Goal: Task Accomplishment & Management: Manage account settings

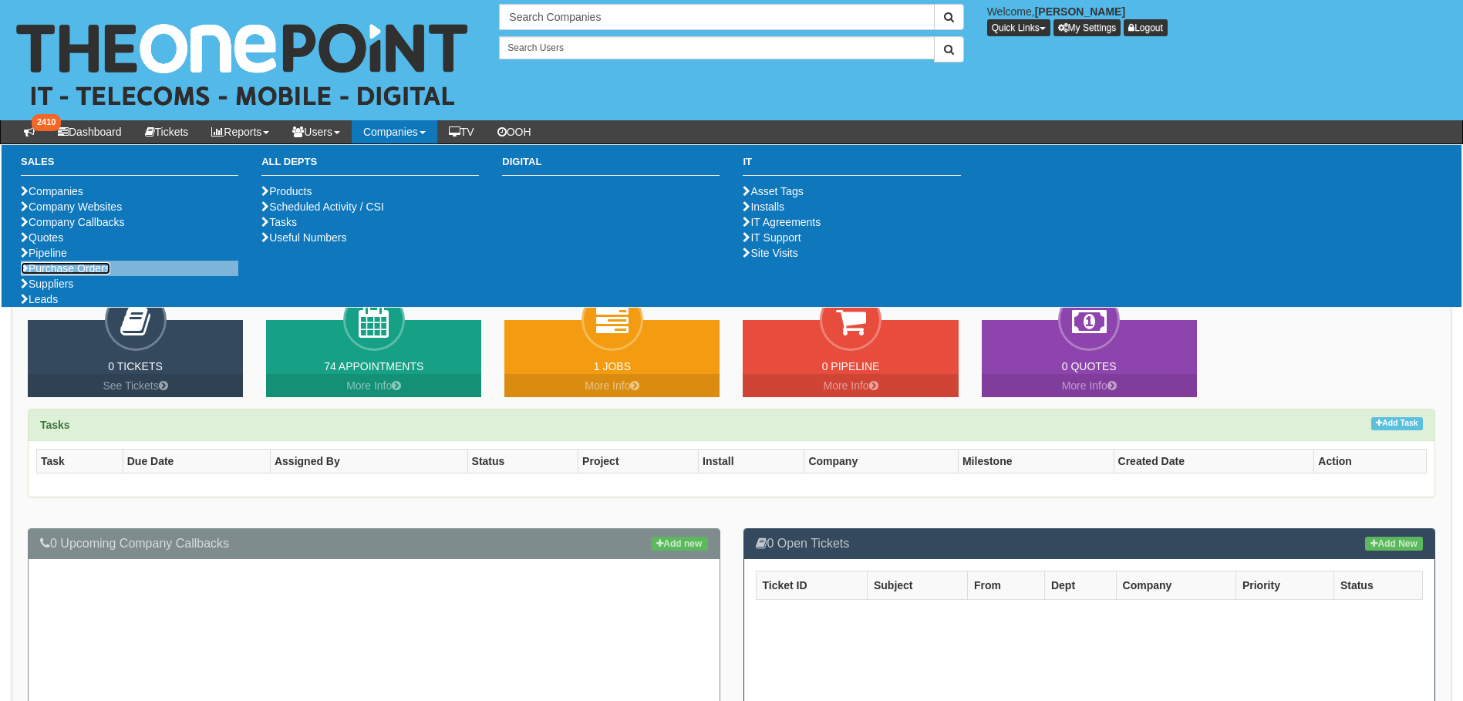
click at [87, 275] on link "Purchase Orders" at bounding box center [65, 268] width 89 height 12
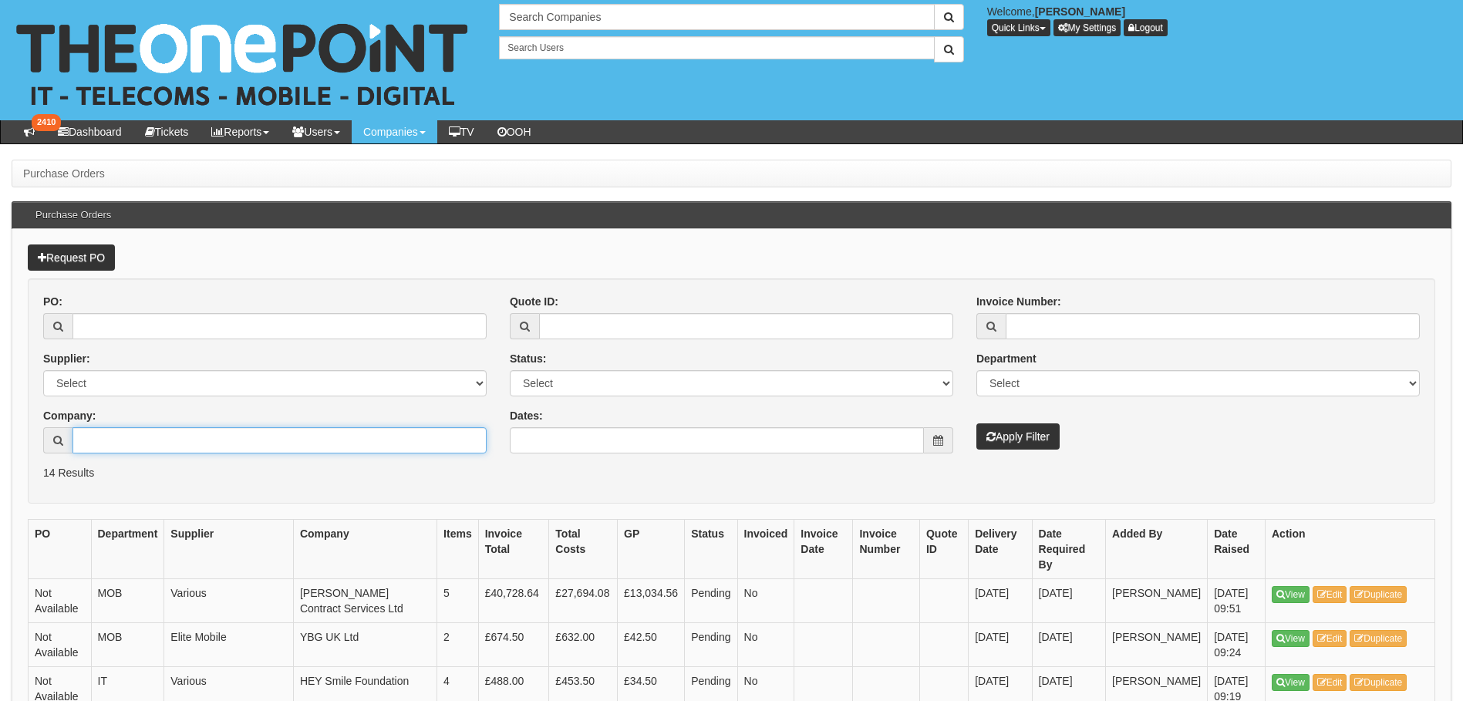
click at [201, 434] on input "Company:" at bounding box center [280, 440] width 414 height 26
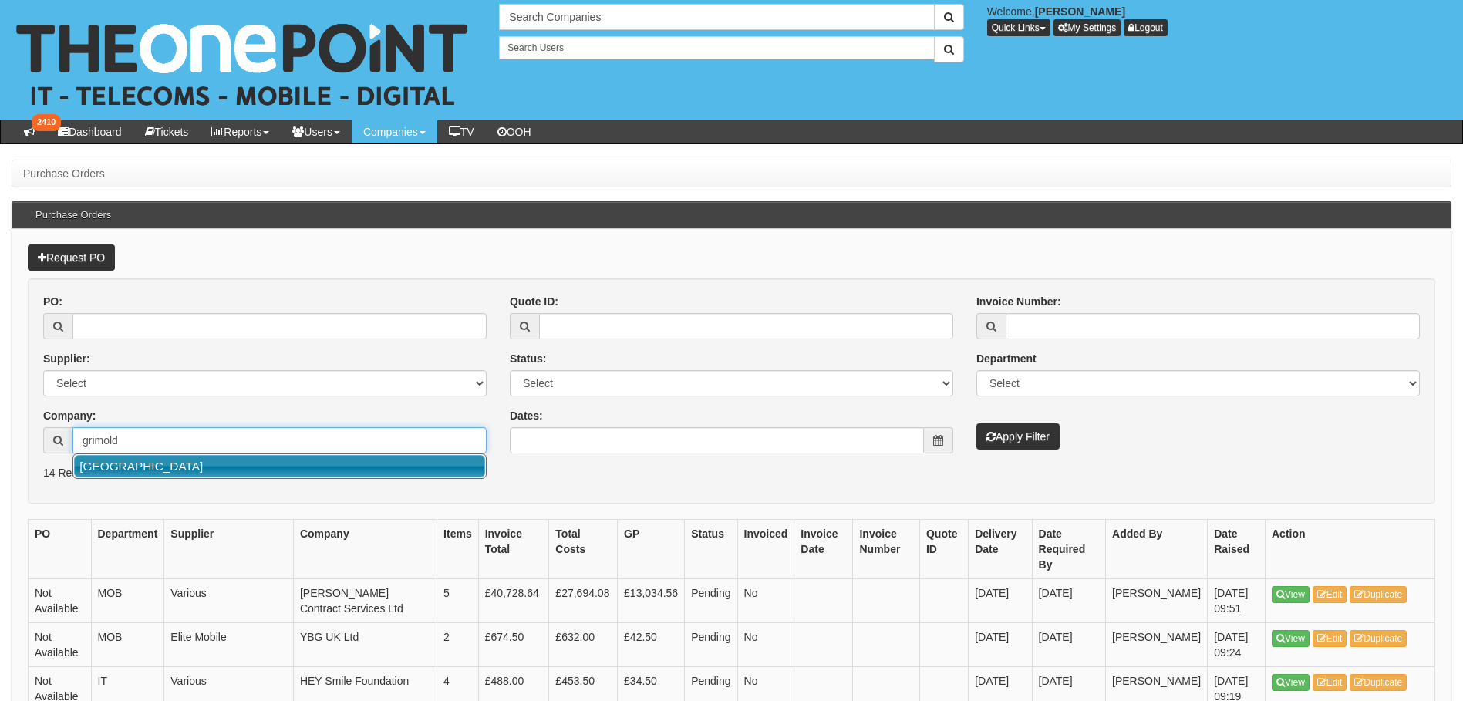
click at [184, 473] on link "Grimoldby Primary School" at bounding box center [279, 466] width 411 height 22
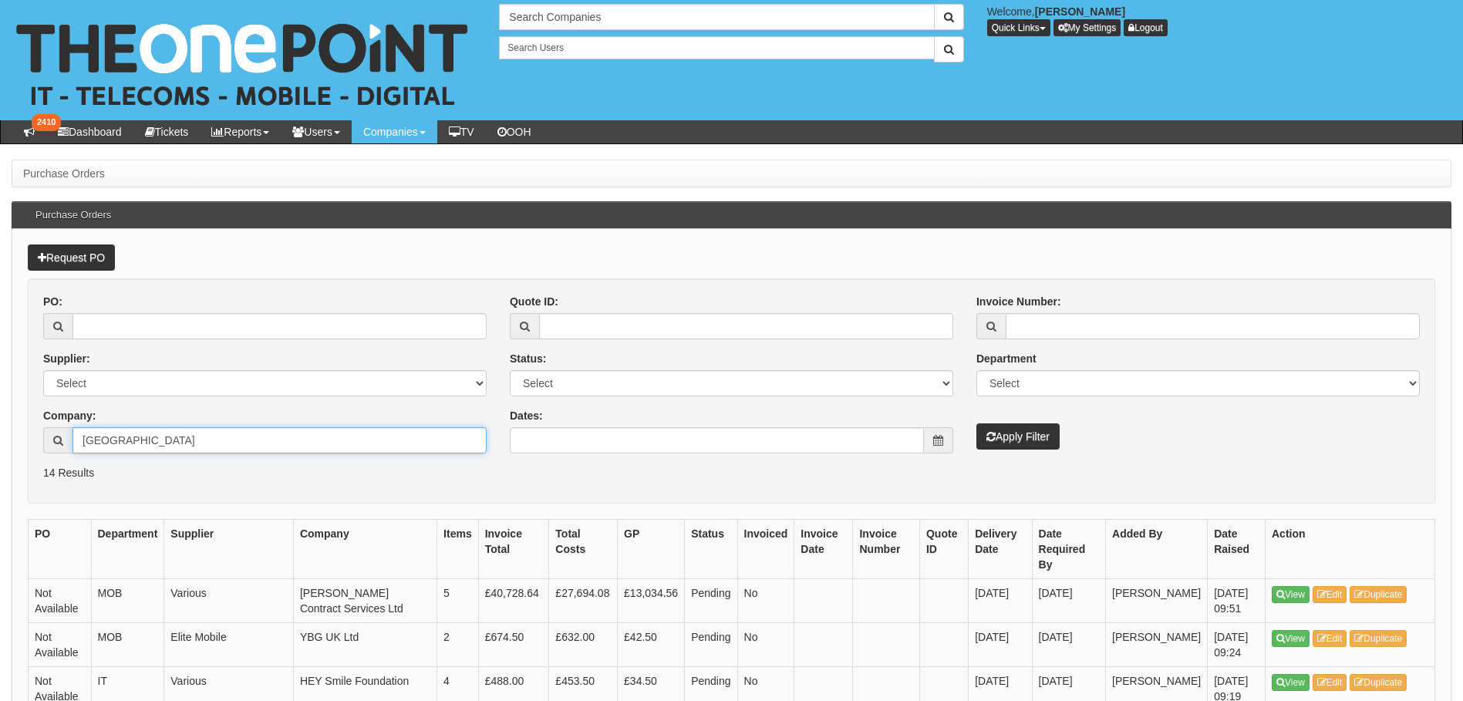
type input "Grimoldby Primary School"
click at [1048, 439] on button "Apply Filter" at bounding box center [1018, 436] width 83 height 26
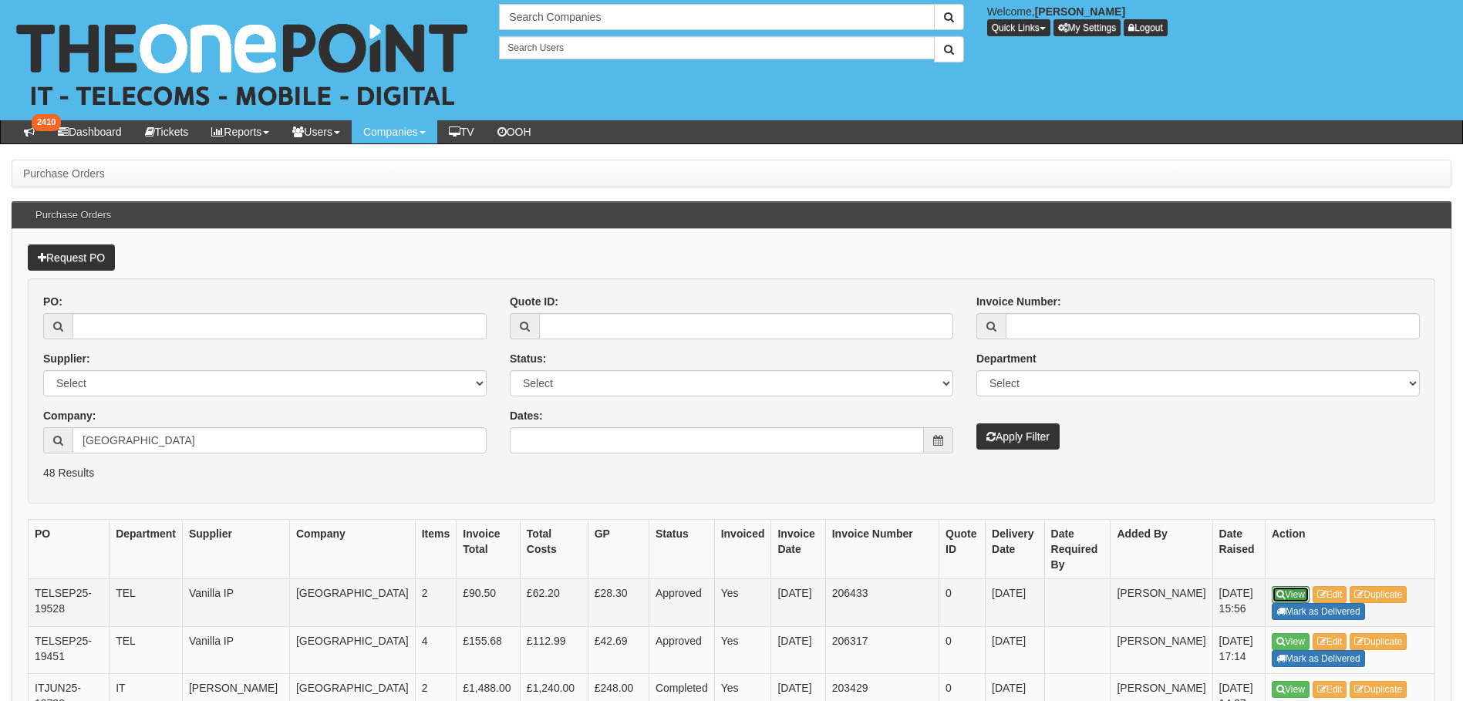
click at [1293, 592] on link "View" at bounding box center [1291, 594] width 38 height 17
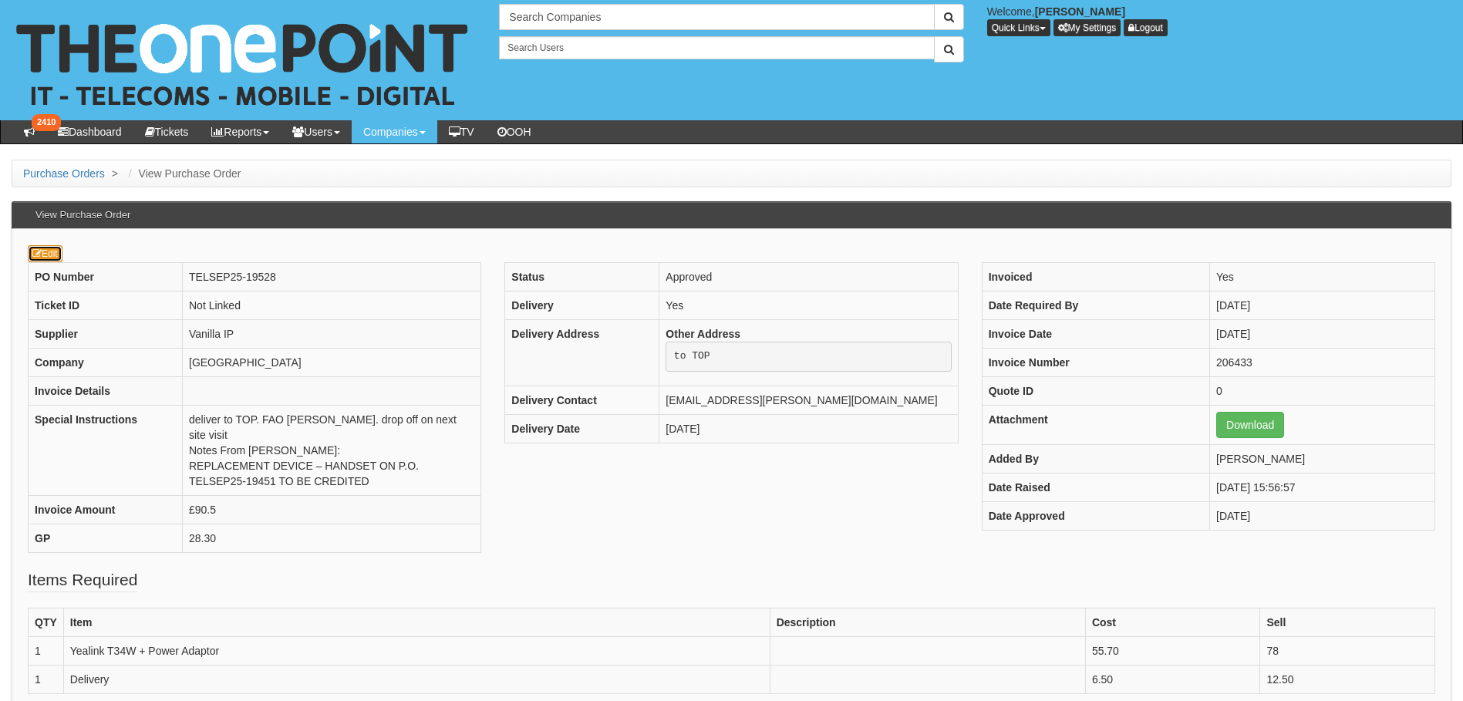
click at [56, 256] on link "Edit" at bounding box center [45, 253] width 35 height 17
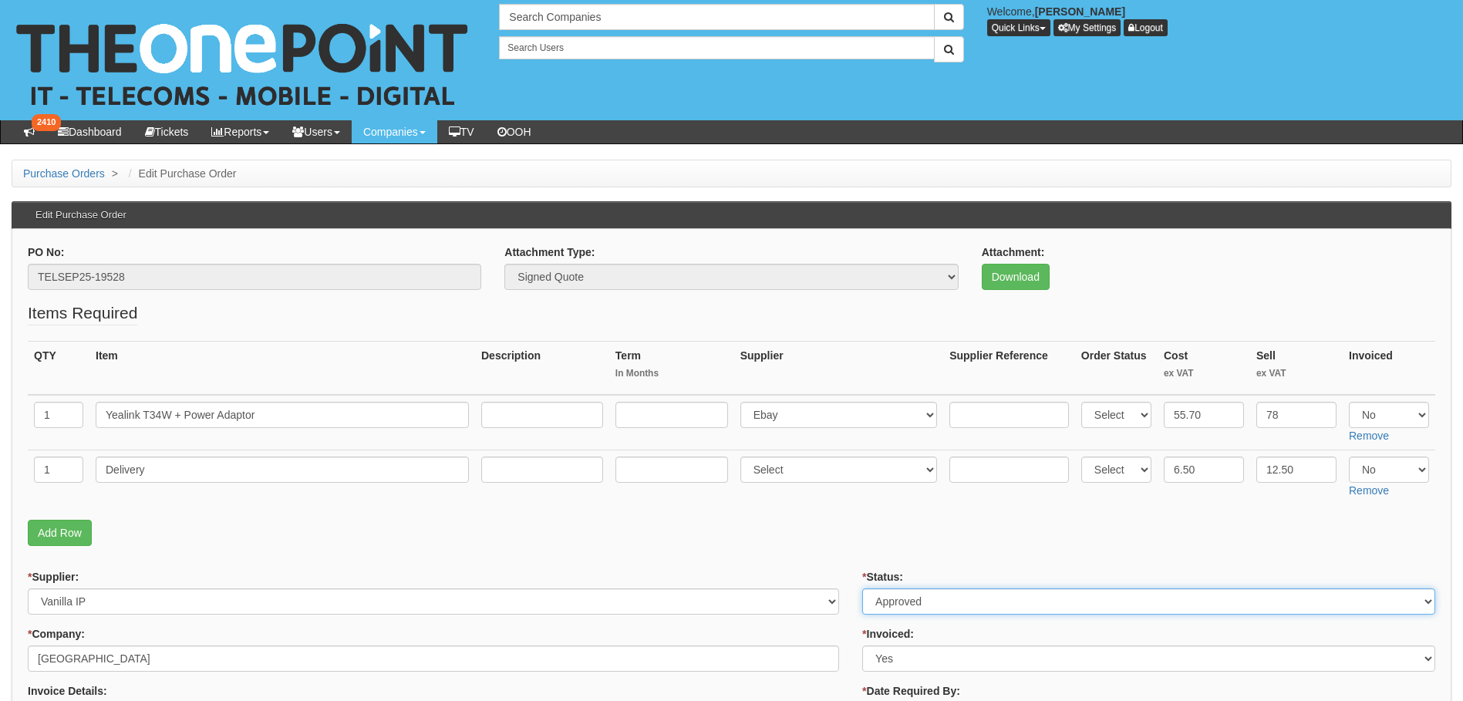
click at [932, 597] on select "Select Approved Completed Delivered Invoiced Ordered Ordered to site Part Order…" at bounding box center [1148, 602] width 573 height 26
select select "9"
click at [862, 589] on select "Select Approved Completed Delivered Invoiced Ordered Ordered to site Part Order…" at bounding box center [1148, 602] width 573 height 26
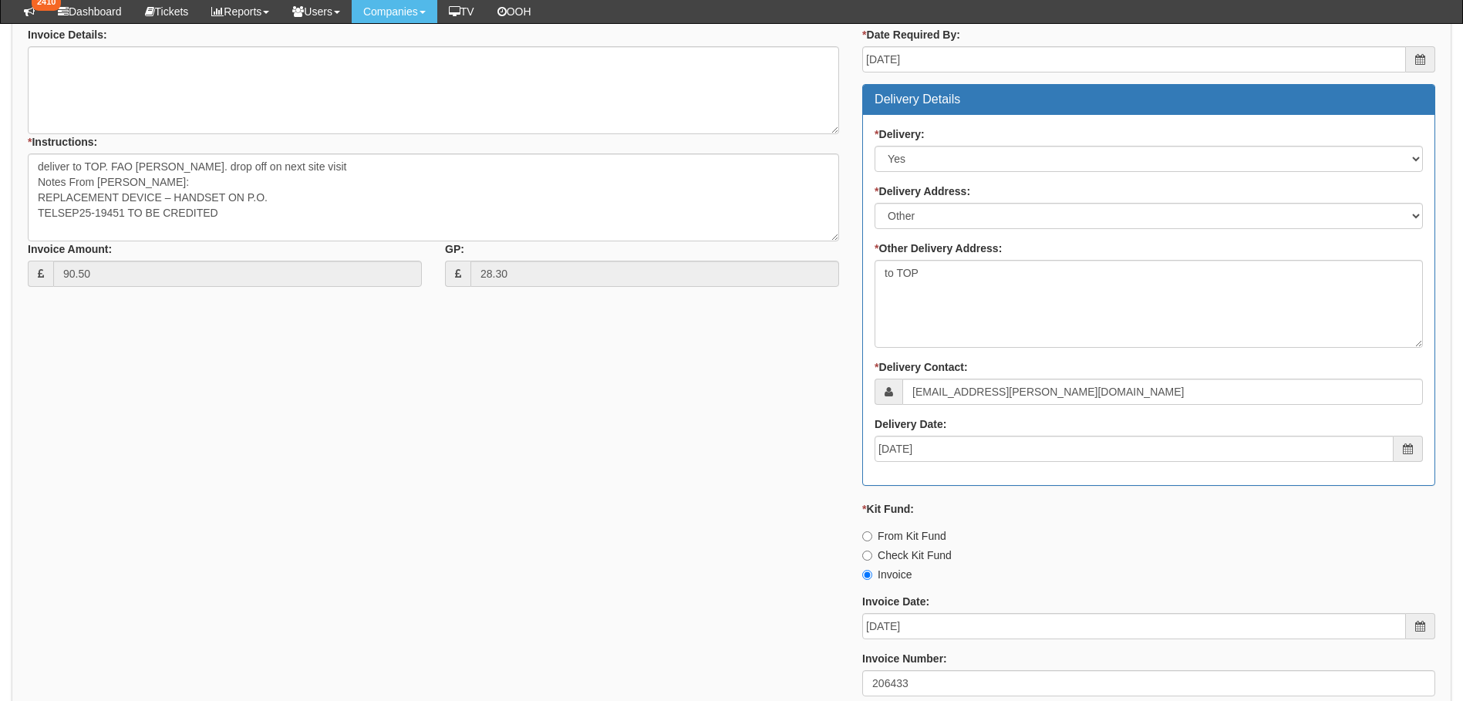
scroll to position [848, 0]
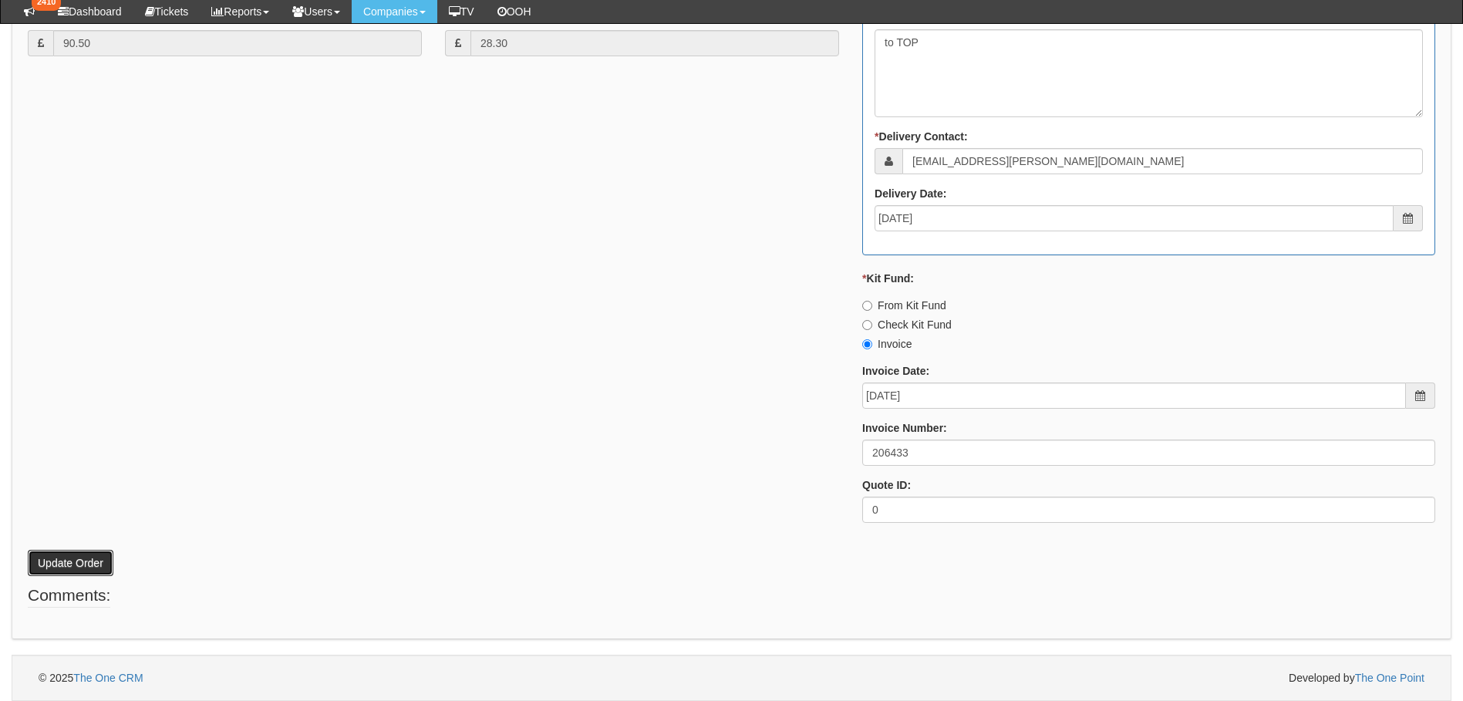
click at [74, 562] on button "Update Order" at bounding box center [71, 563] width 86 height 26
